Goal: Find specific page/section: Find specific page/section

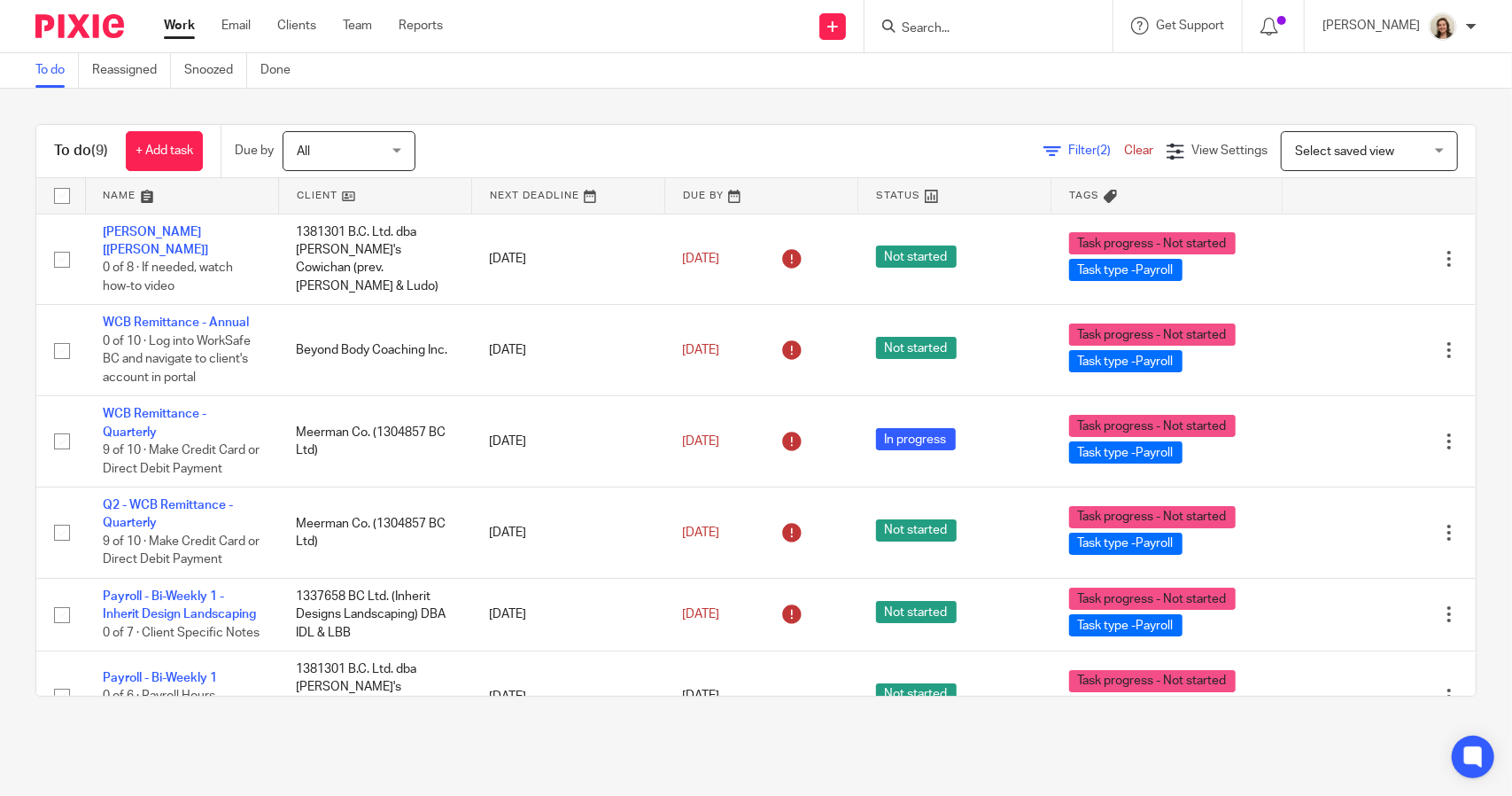
scroll to position [263, 0]
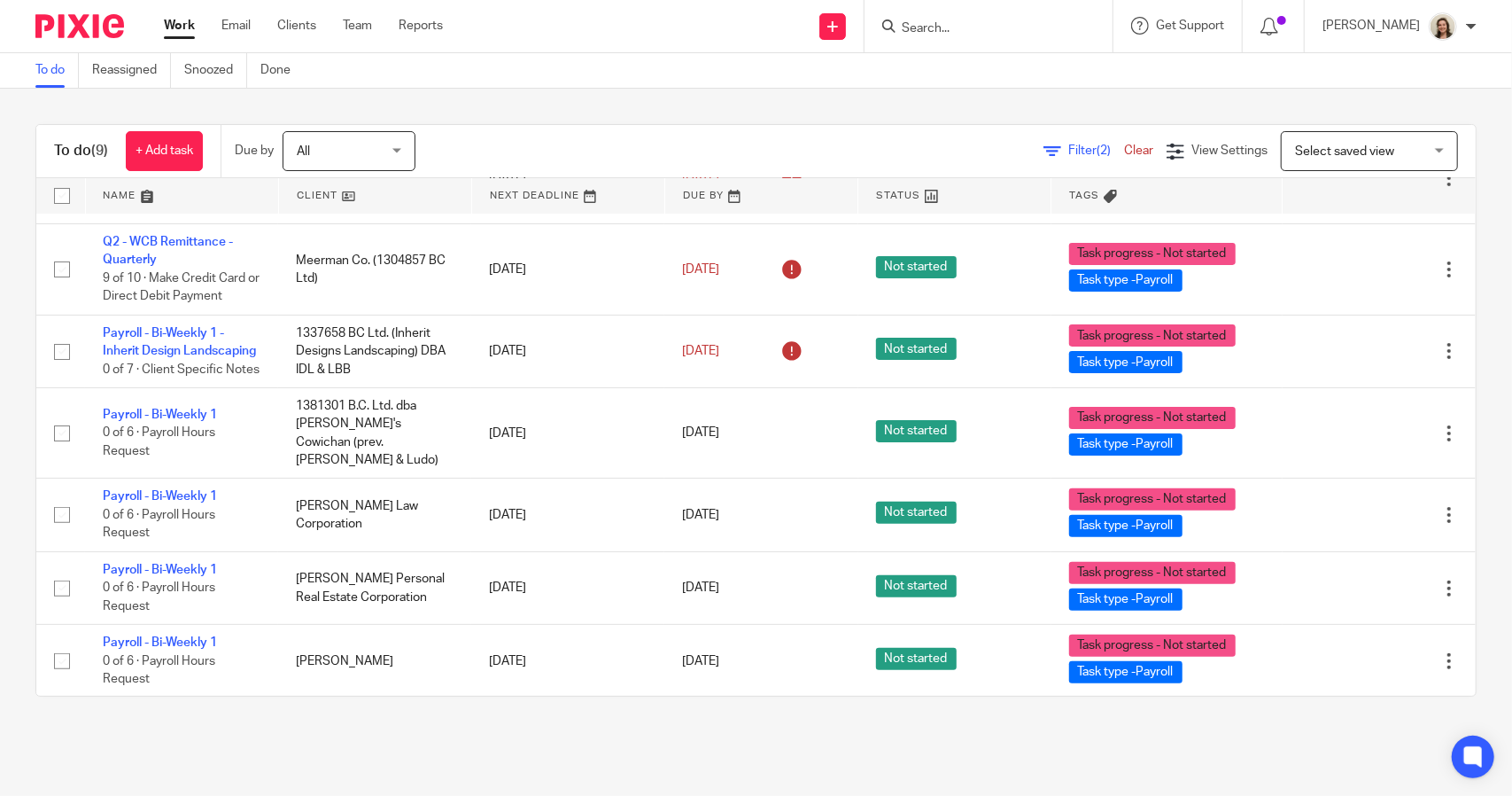
click at [1068, 145] on span "Filter (2)" at bounding box center [1096, 150] width 56 height 13
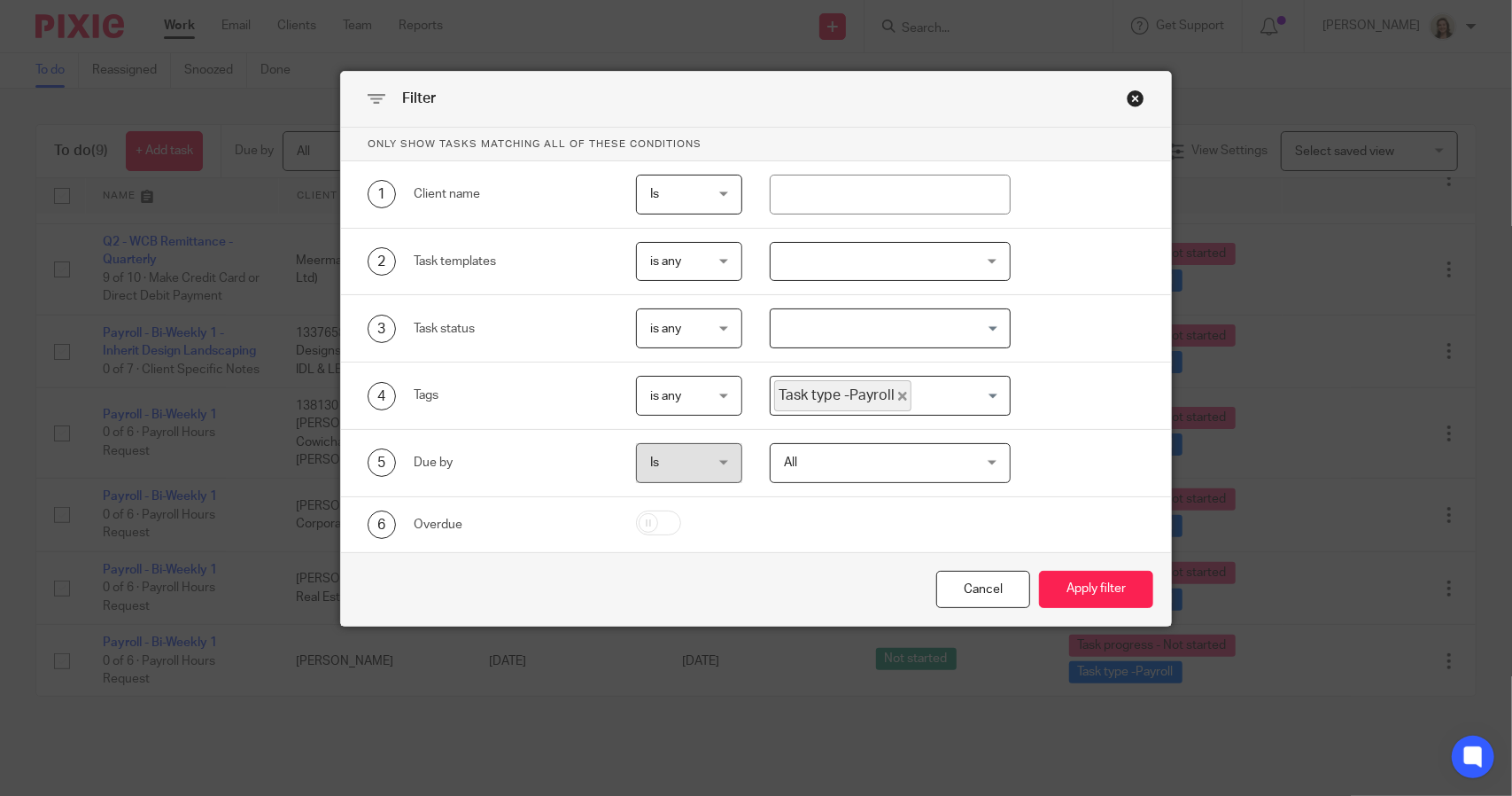
click at [898, 392] on icon "Deselect Task type -Payroll" at bounding box center [902, 396] width 9 height 9
click at [894, 395] on input "Search for option" at bounding box center [886, 396] width 227 height 31
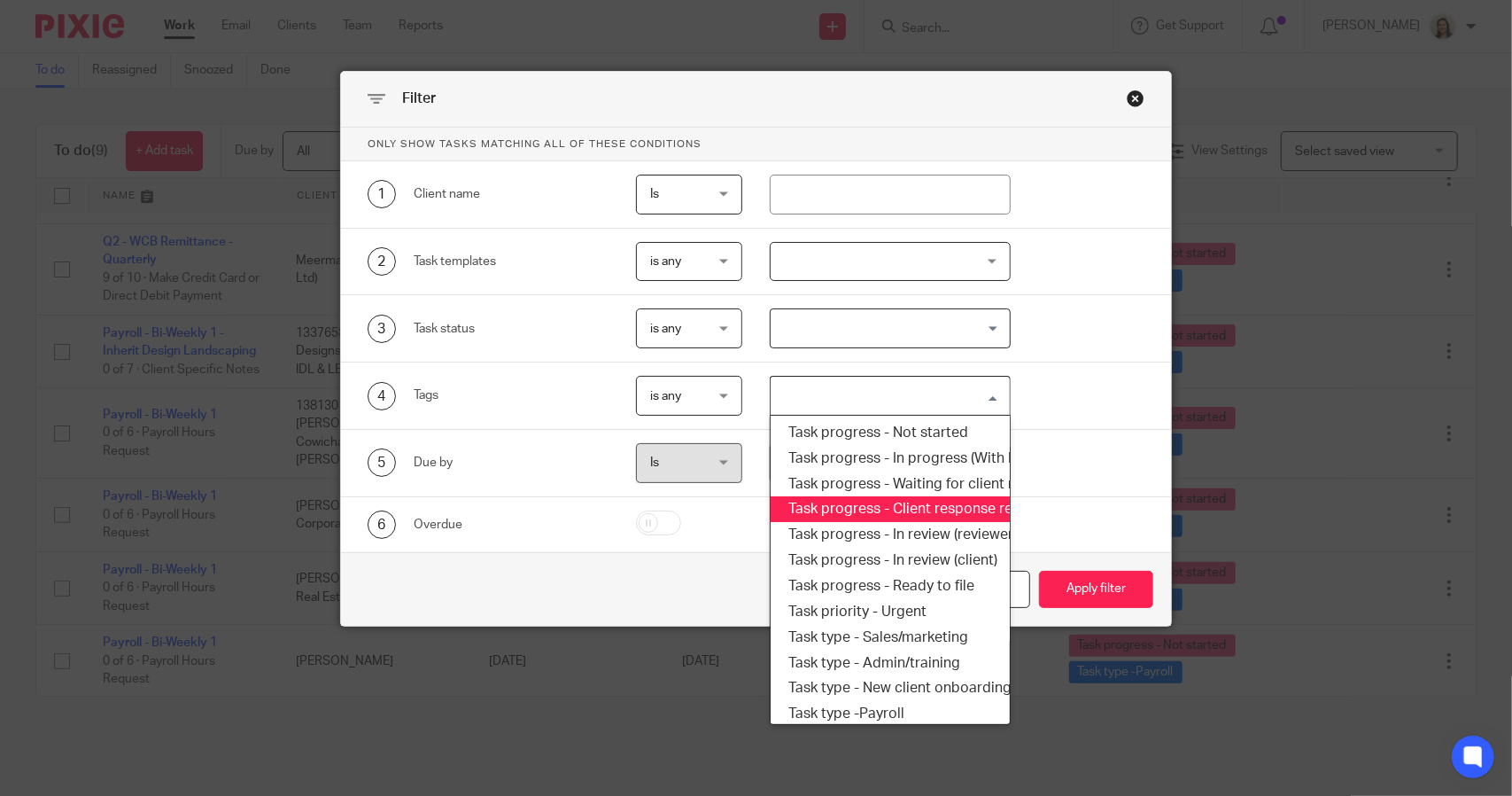
scroll to position [302, 0]
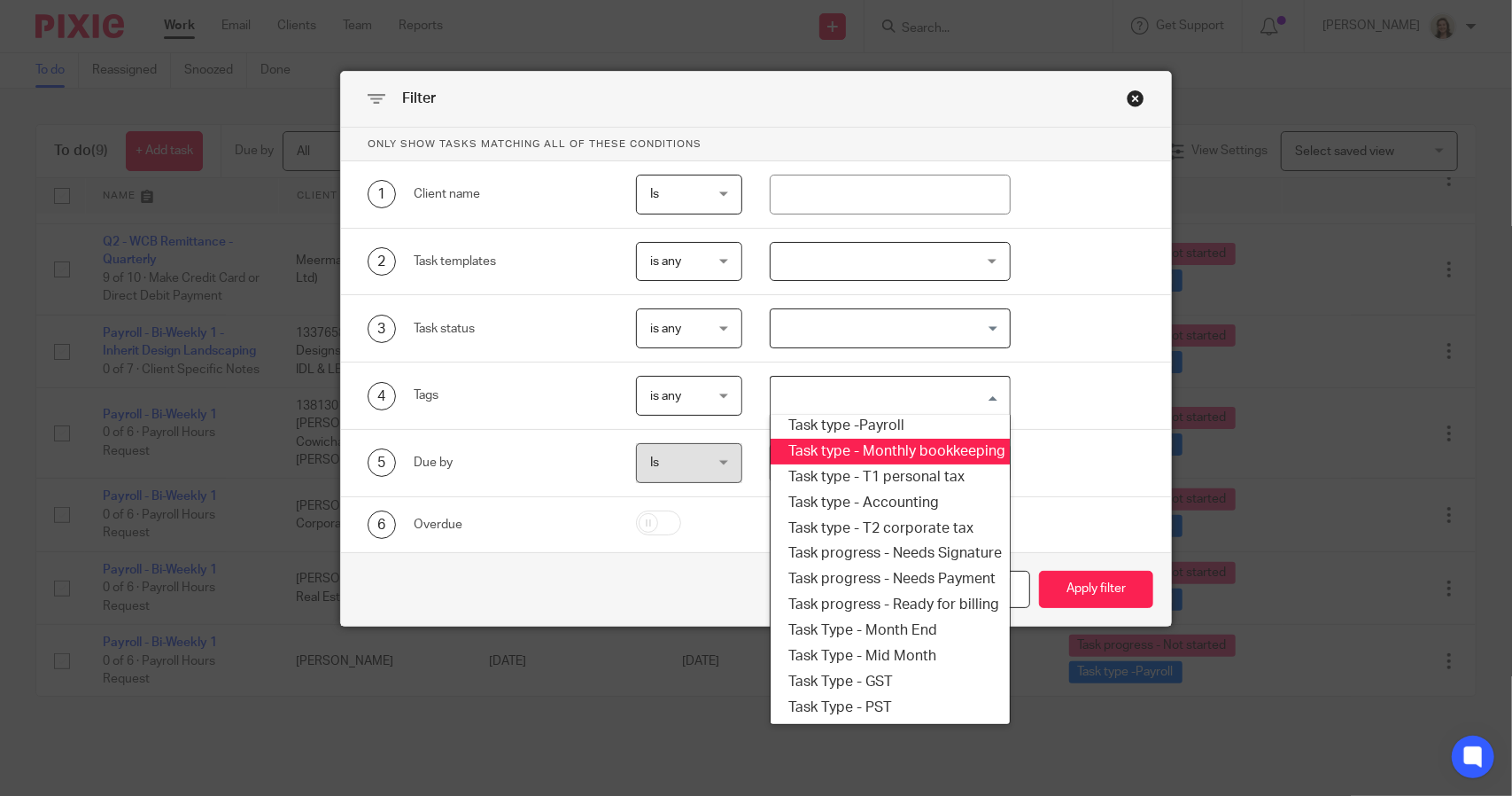
click at [915, 439] on li "Task type - Monthly bookkeeping" at bounding box center [889, 452] width 238 height 26
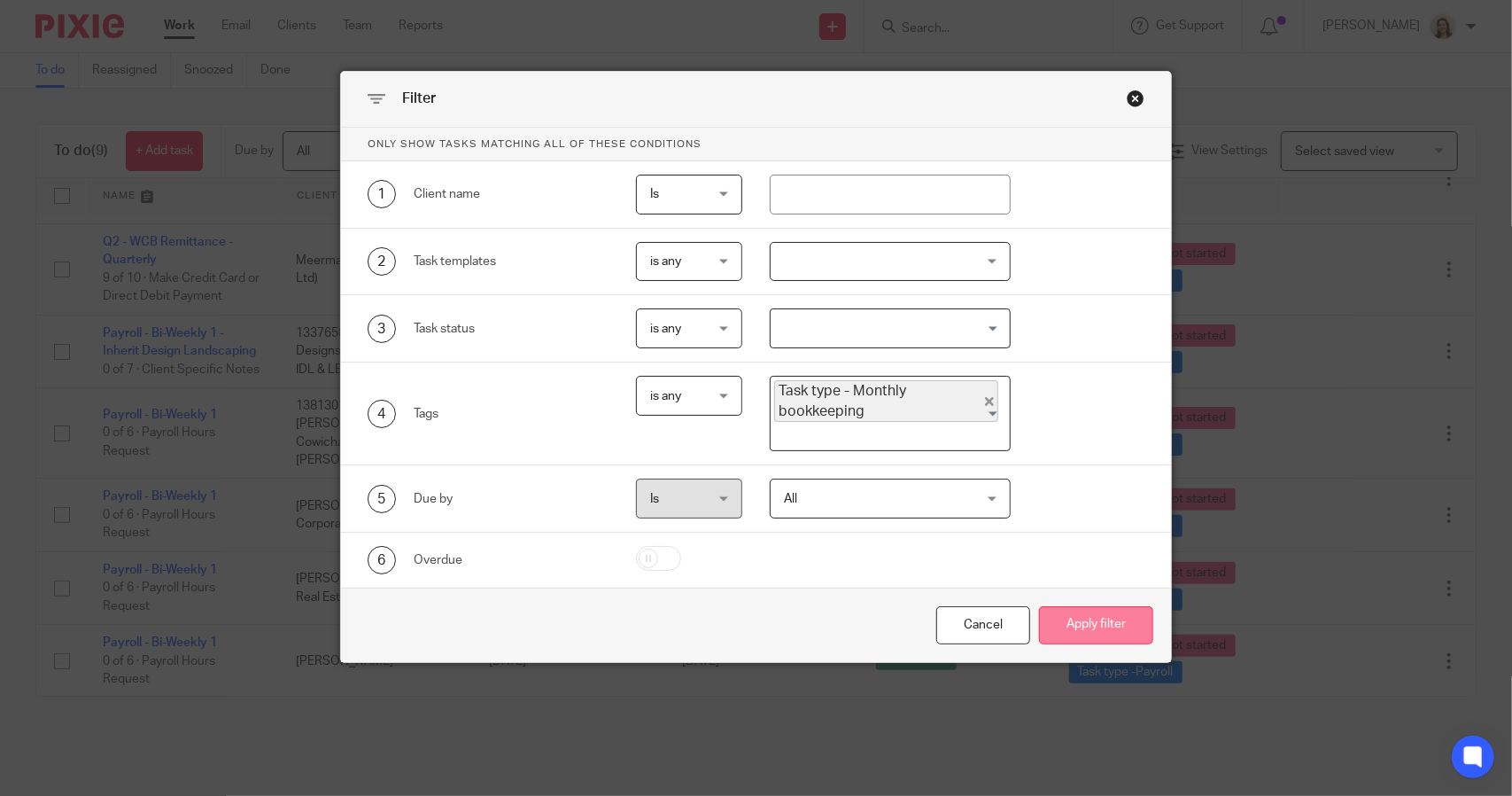
click at [1098, 619] on button "Apply filter" at bounding box center [1096, 625] width 114 height 38
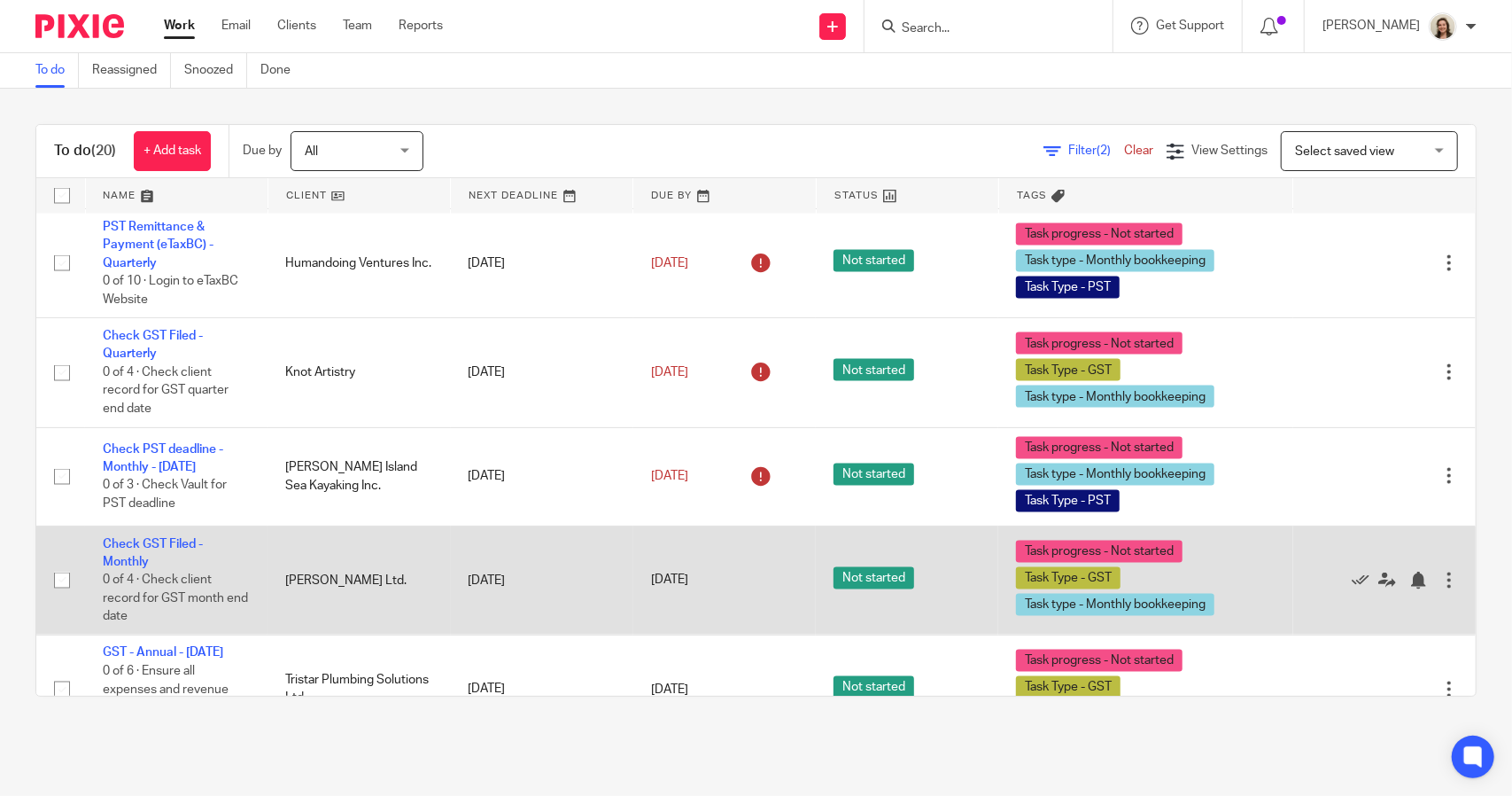
scroll to position [1782, 0]
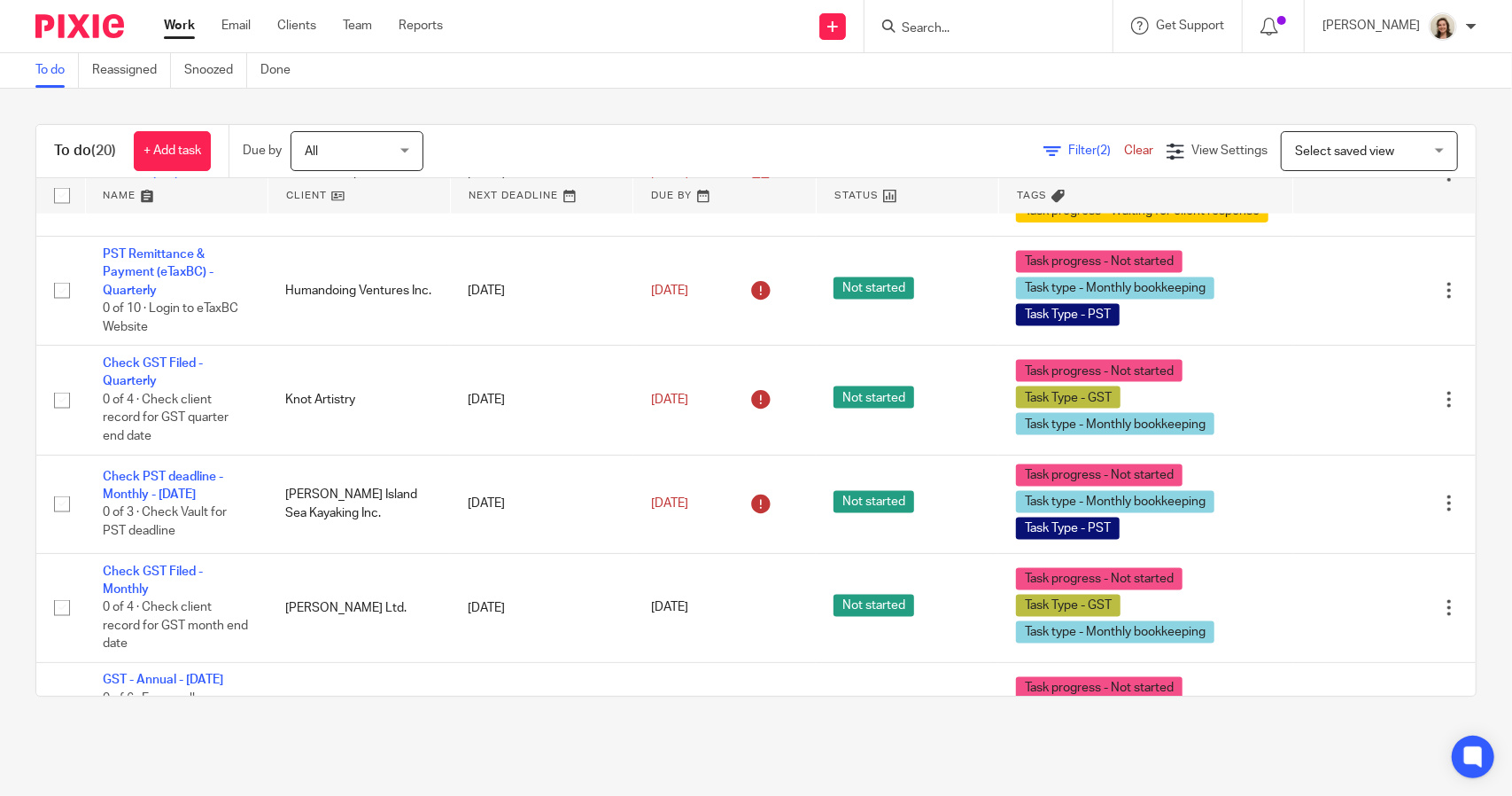
click at [1068, 148] on span "Filter (2)" at bounding box center [1096, 150] width 56 height 13
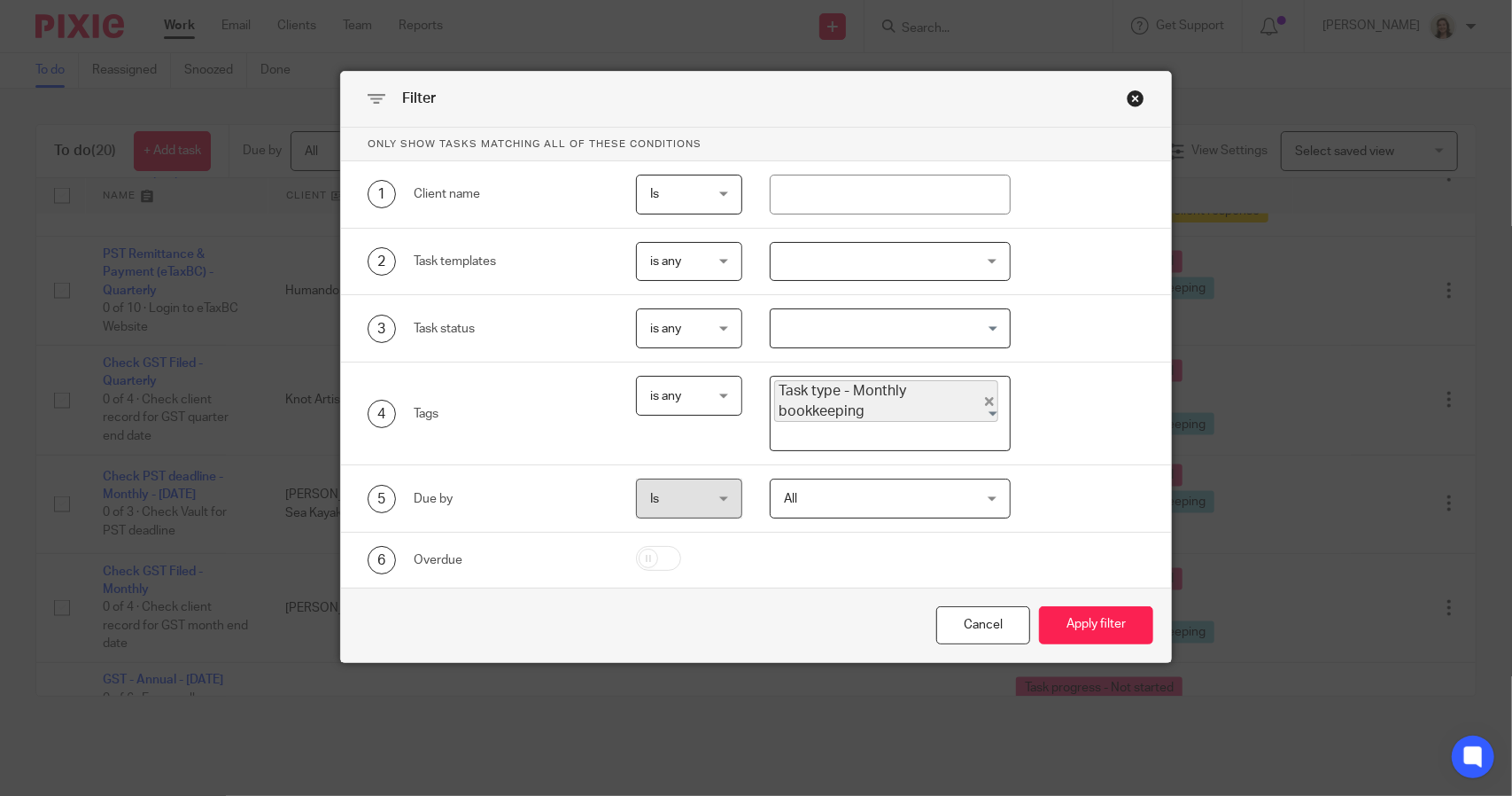
click at [985, 398] on icon "Deselect Task type - Monthly bookkeeping" at bounding box center [989, 400] width 9 height 9
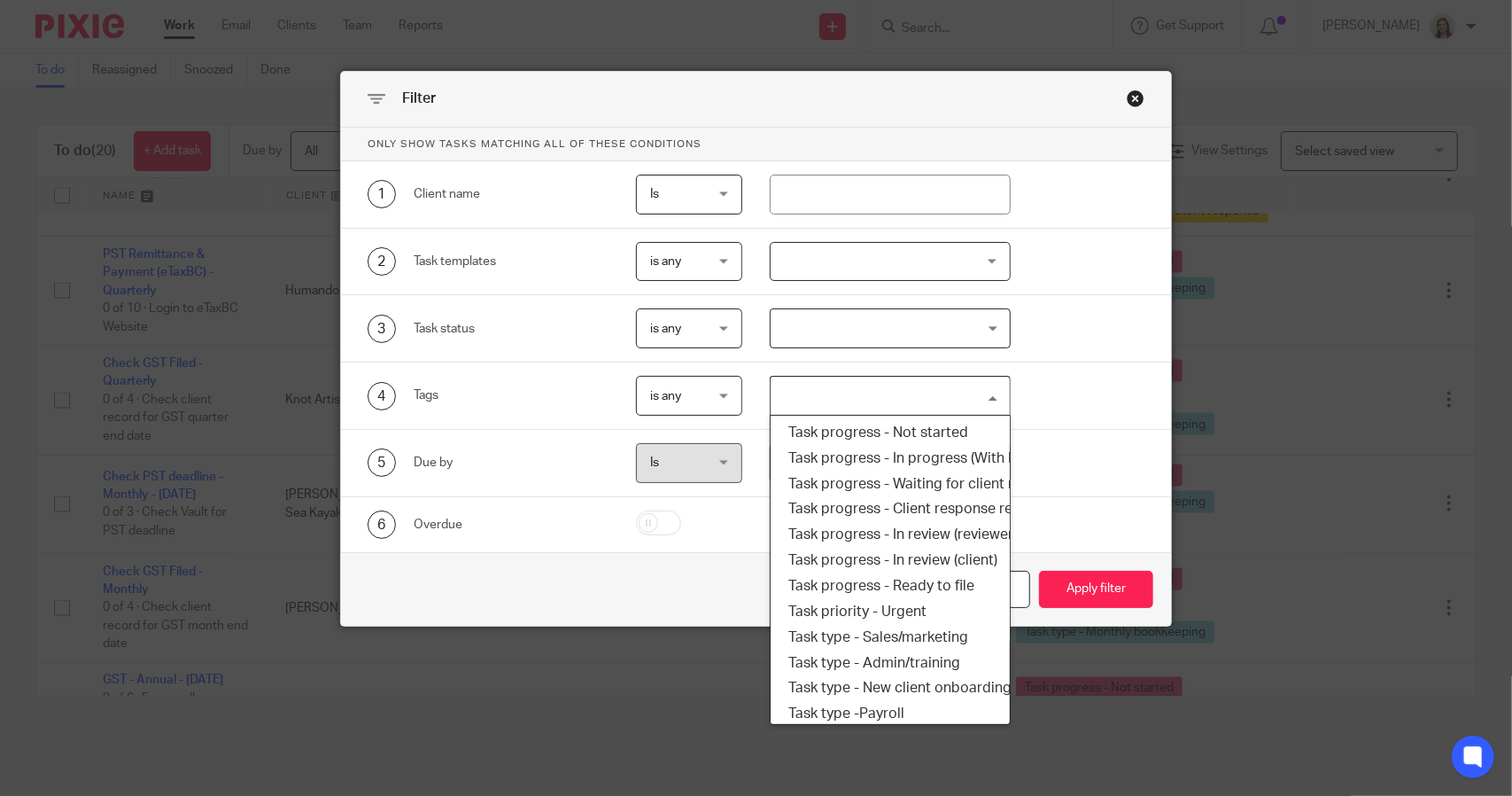
click at [925, 404] on input "Search for option" at bounding box center [886, 396] width 227 height 31
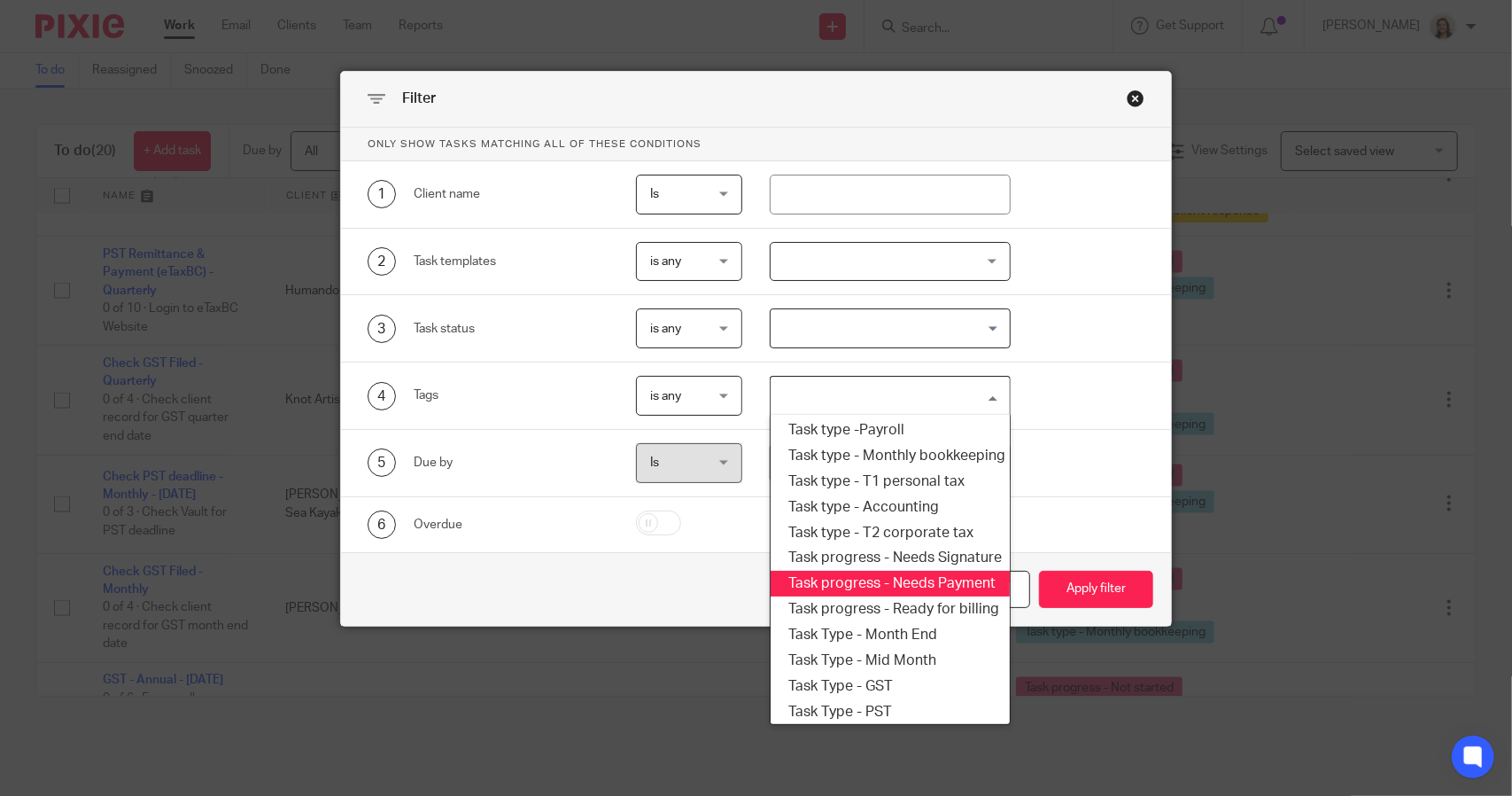
scroll to position [302, 0]
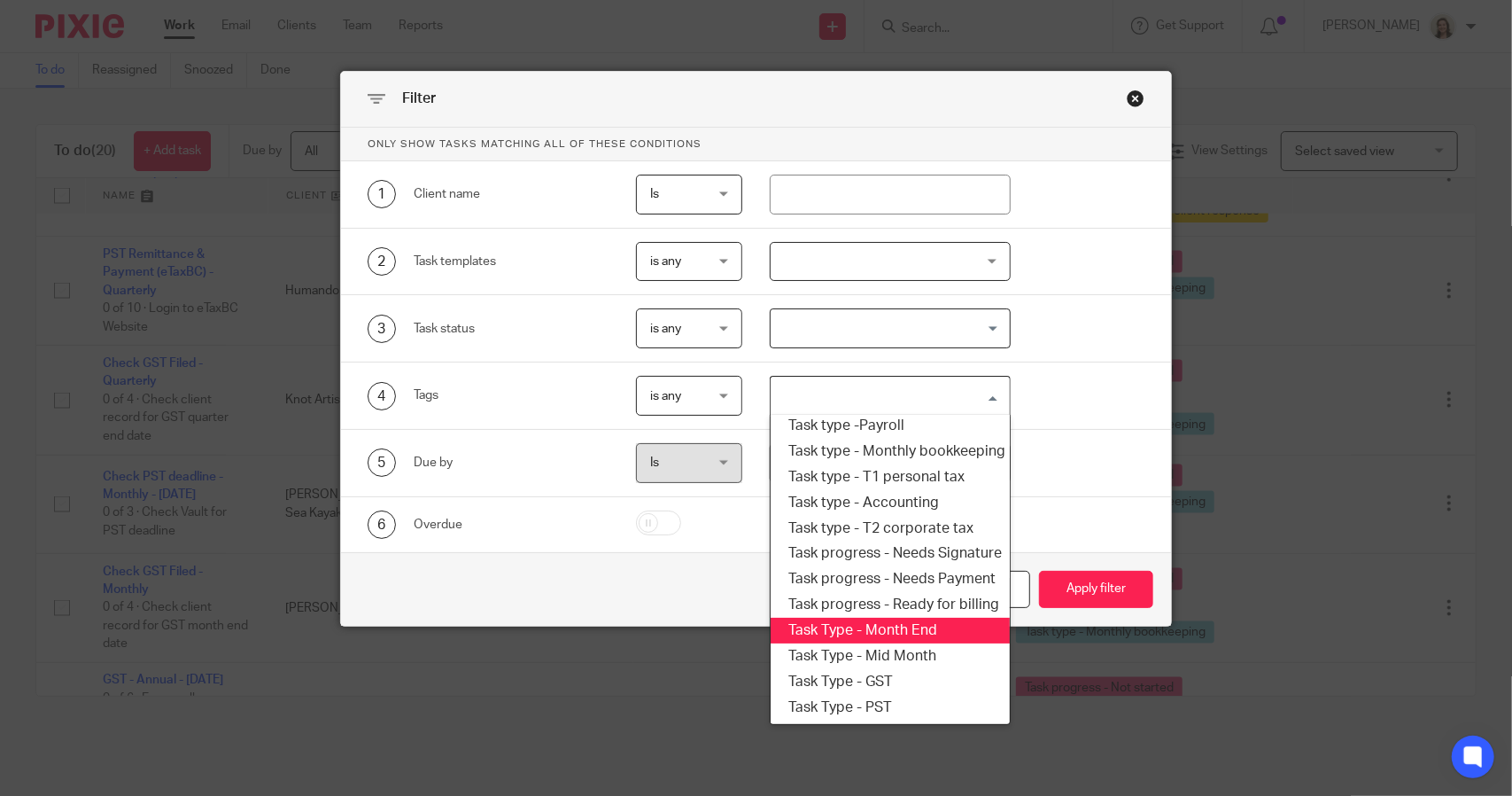
click at [894, 618] on li "Task Type - Month End" at bounding box center [889, 631] width 238 height 26
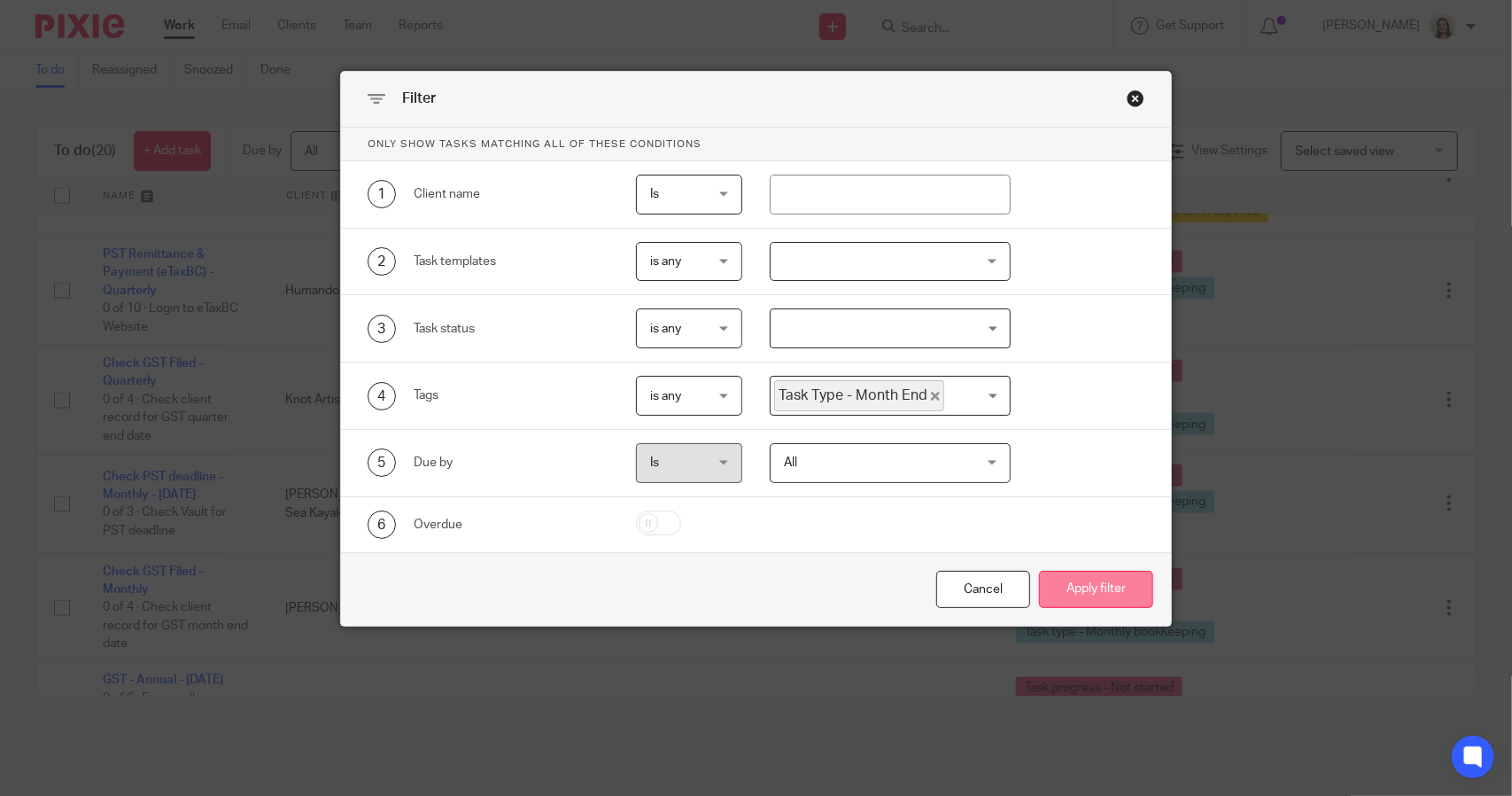
click at [1061, 596] on button "Apply filter" at bounding box center [1096, 589] width 114 height 38
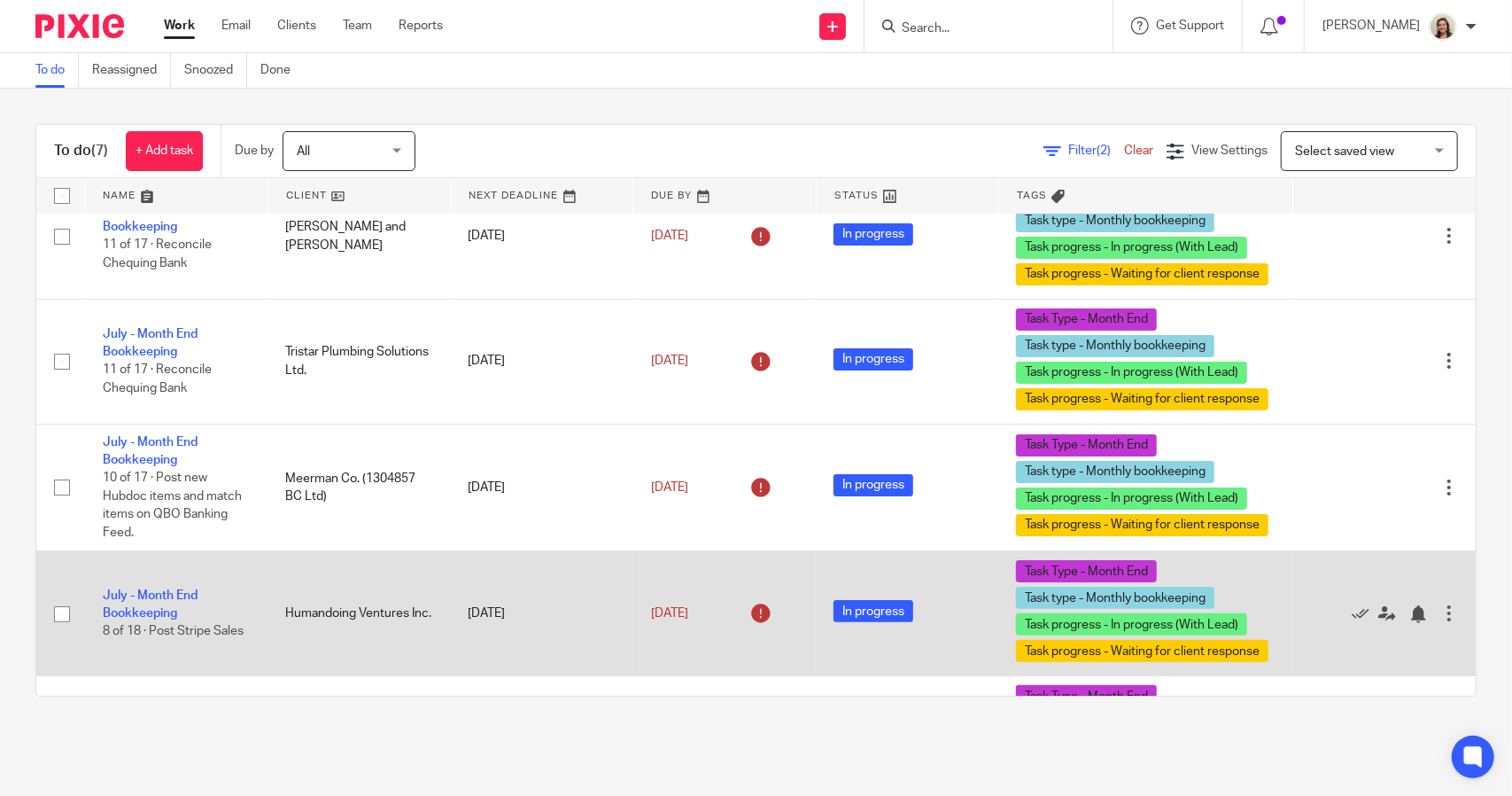
scroll to position [101, 0]
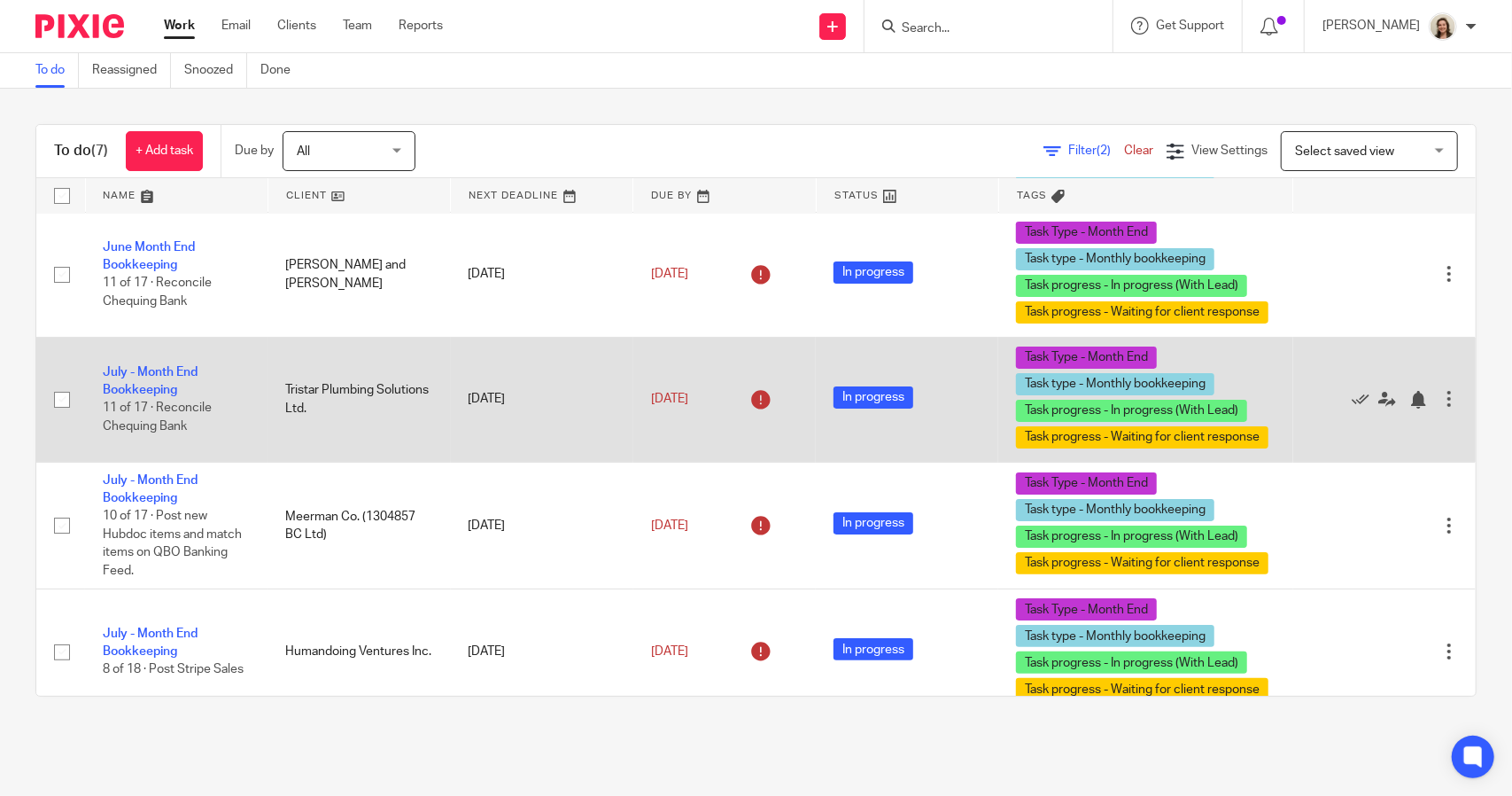
drag, startPoint x: 172, startPoint y: 363, endPoint x: 43, endPoint y: 358, distance: 129.1
click at [15, 351] on div "To do (7) + Add task Due by All All Today Tomorrow This week Next week This mon…" at bounding box center [756, 410] width 1512 height 643
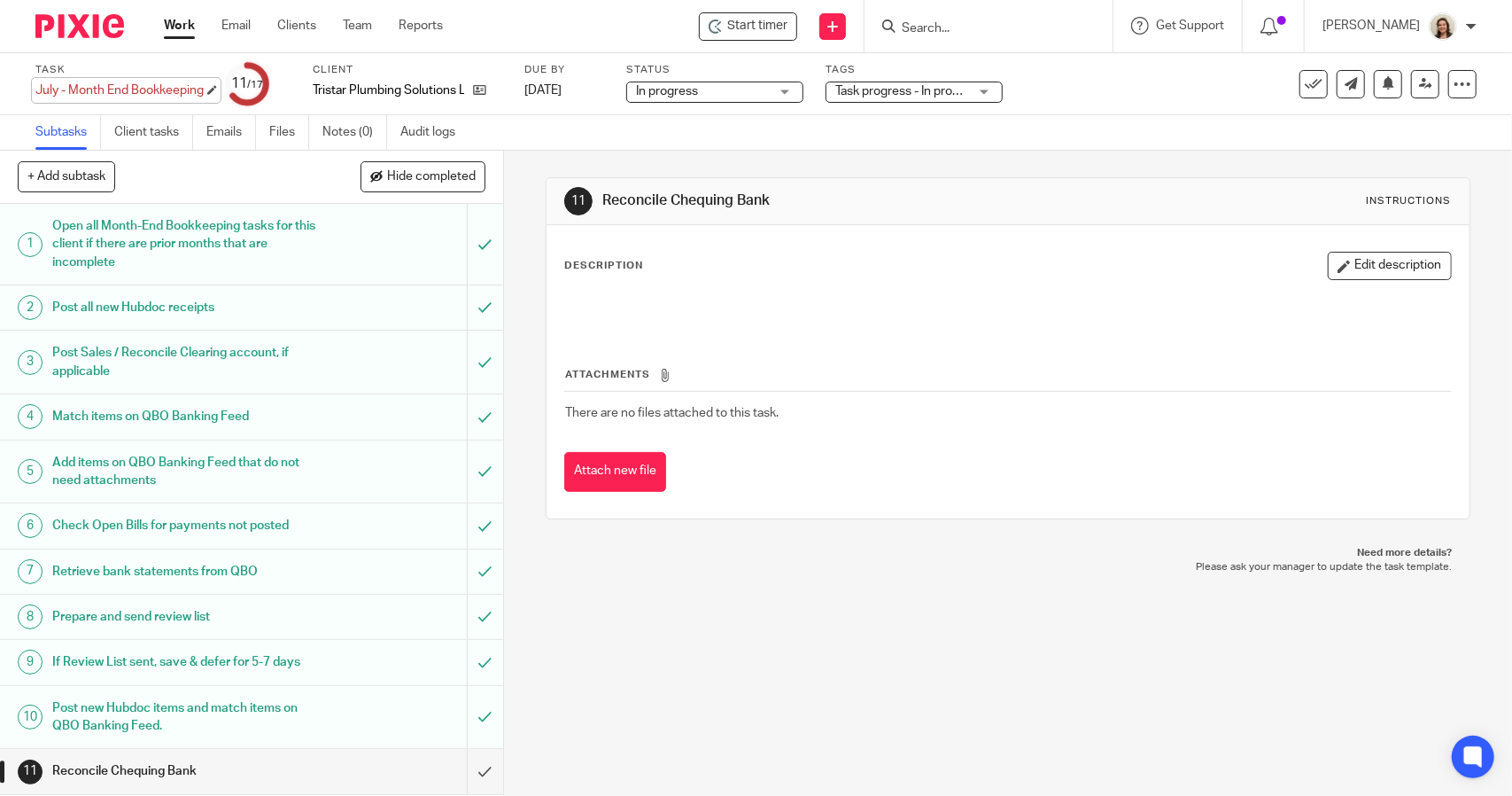
click at [189, 86] on div "July - Month End Bookkeeping Save July - Month End Bookkeeping" at bounding box center [120, 90] width 168 height 17
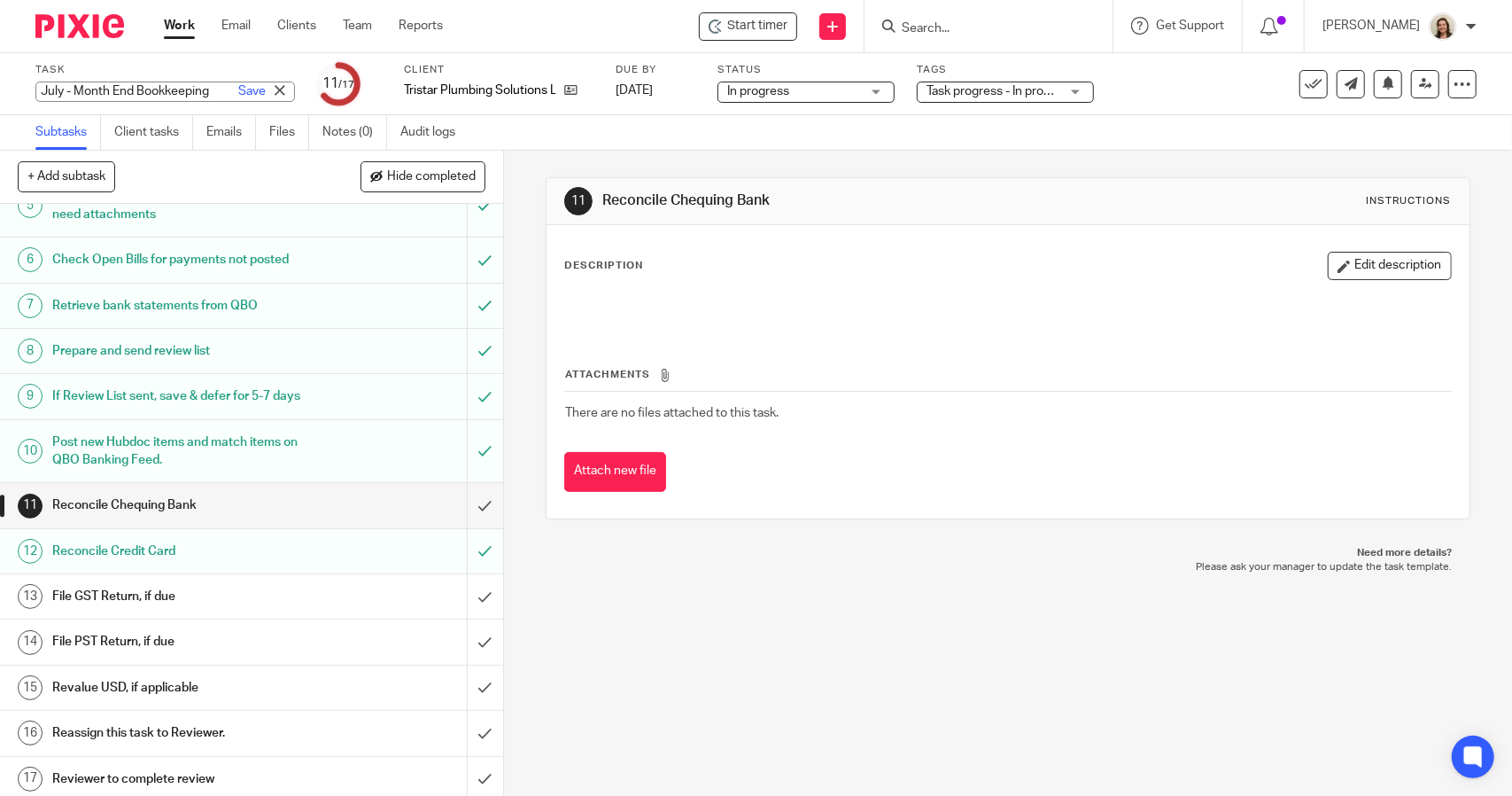
scroll to position [267, 0]
